Goal: Transaction & Acquisition: Purchase product/service

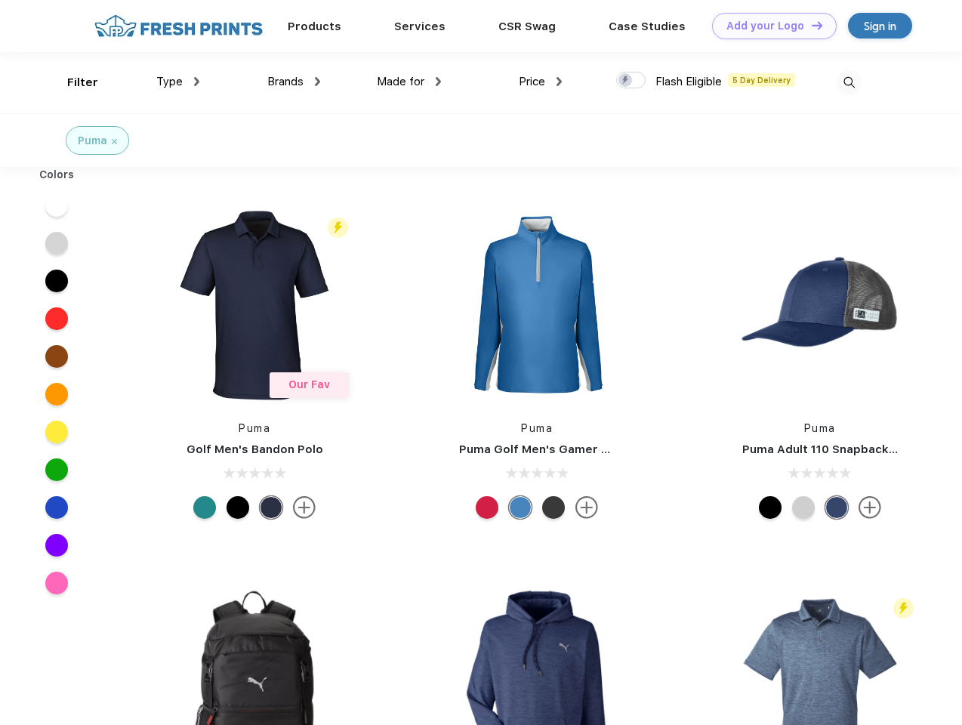
click at [768, 26] on link "Add your Logo Design Tool" at bounding box center [774, 26] width 125 height 26
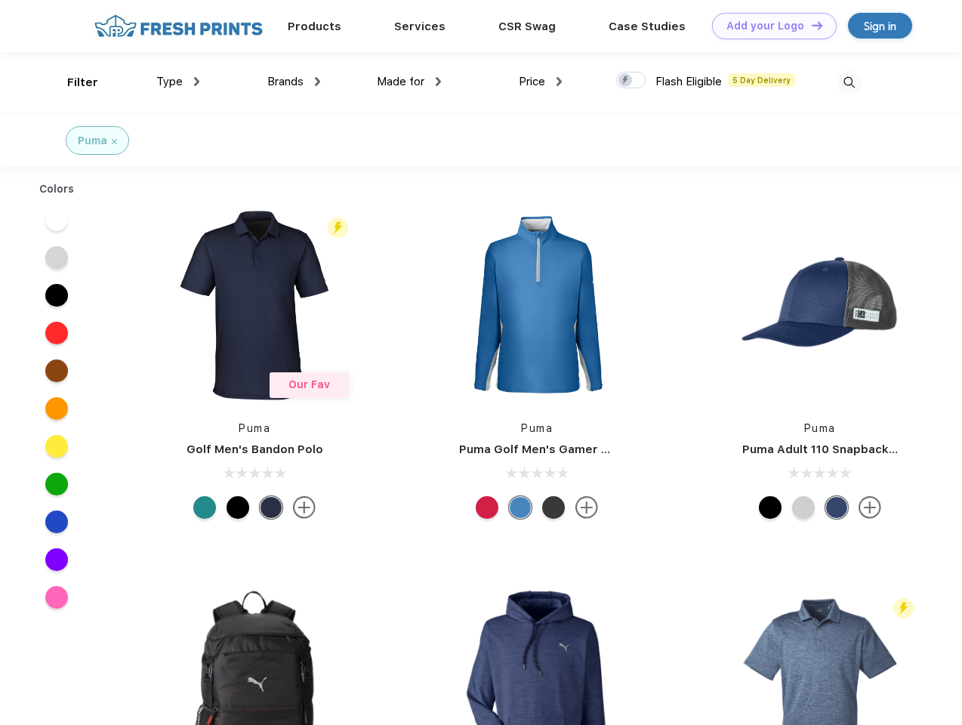
click at [0, 0] on div "Design Tool" at bounding box center [0, 0] width 0 height 0
click at [810, 25] on link "Add your Logo Design Tool" at bounding box center [774, 26] width 125 height 26
click at [72, 82] on div "Filter" at bounding box center [82, 82] width 31 height 17
click at [178, 82] on span "Type" at bounding box center [169, 82] width 26 height 14
click at [294, 82] on span "Brands" at bounding box center [285, 82] width 36 height 14
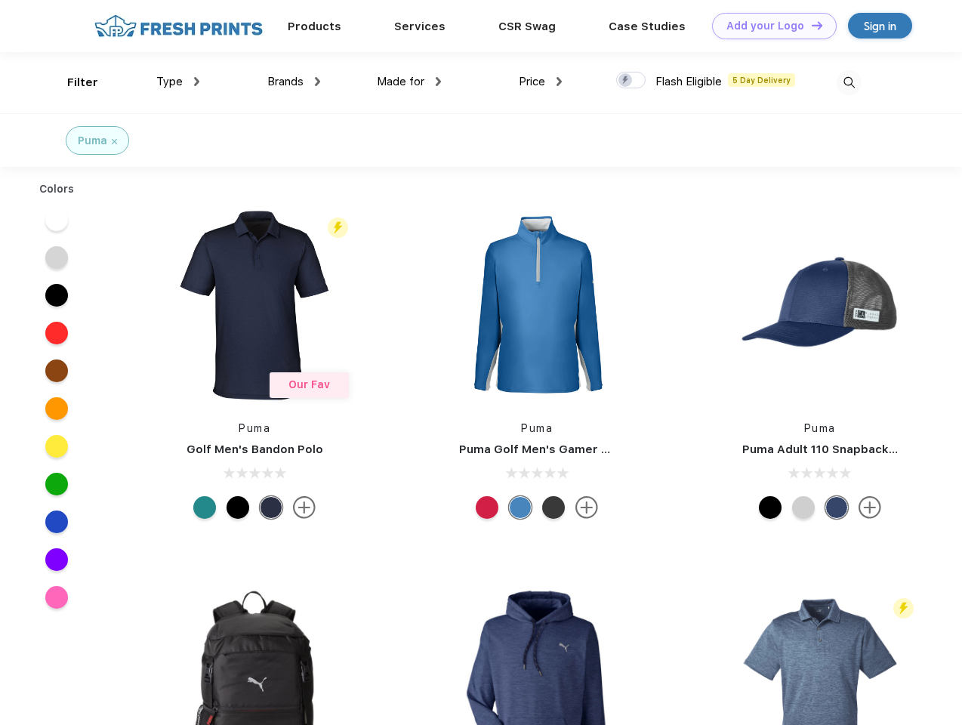
click at [409, 82] on span "Made for" at bounding box center [401, 82] width 48 height 14
click at [540, 82] on span "Price" at bounding box center [532, 82] width 26 height 14
click at [631, 81] on div at bounding box center [630, 80] width 29 height 17
click at [626, 81] on input "checkbox" at bounding box center [621, 76] width 10 height 10
click at [848, 82] on img at bounding box center [848, 82] width 25 height 25
